Goal: Navigation & Orientation: Find specific page/section

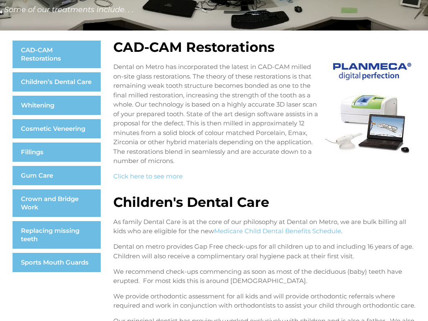
scroll to position [84, 0]
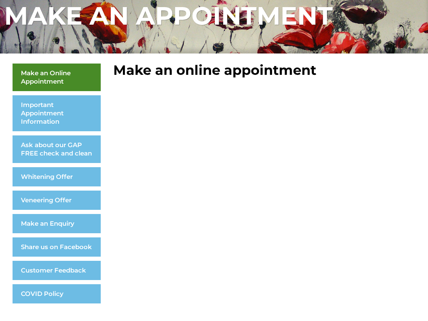
scroll to position [123, 0]
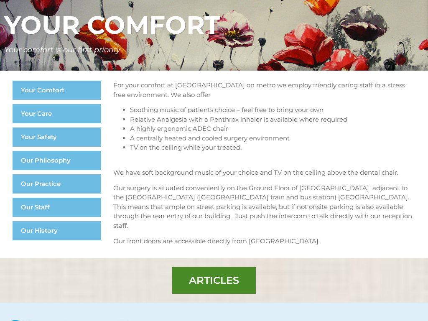
scroll to position [84, 0]
